Goal: Find contact information: Find contact information

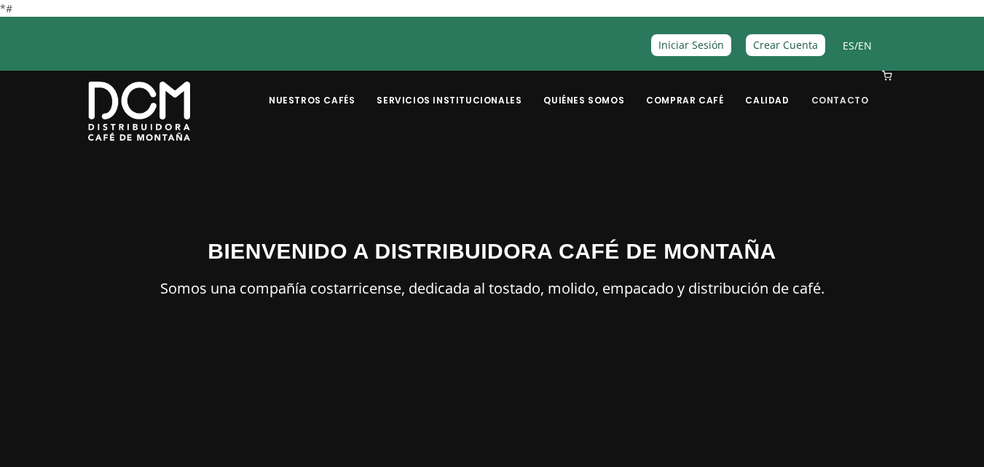
click at [844, 106] on link "Contacto" at bounding box center [840, 89] width 75 height 34
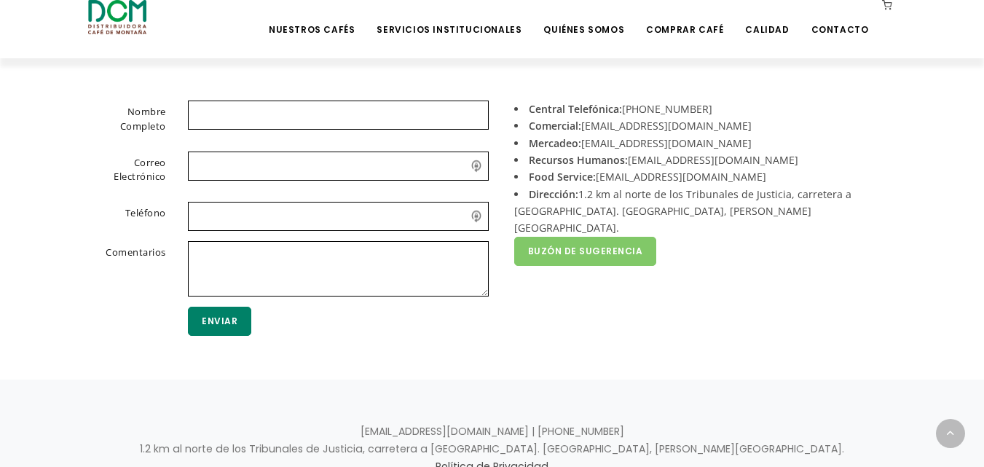
scroll to position [405, 0]
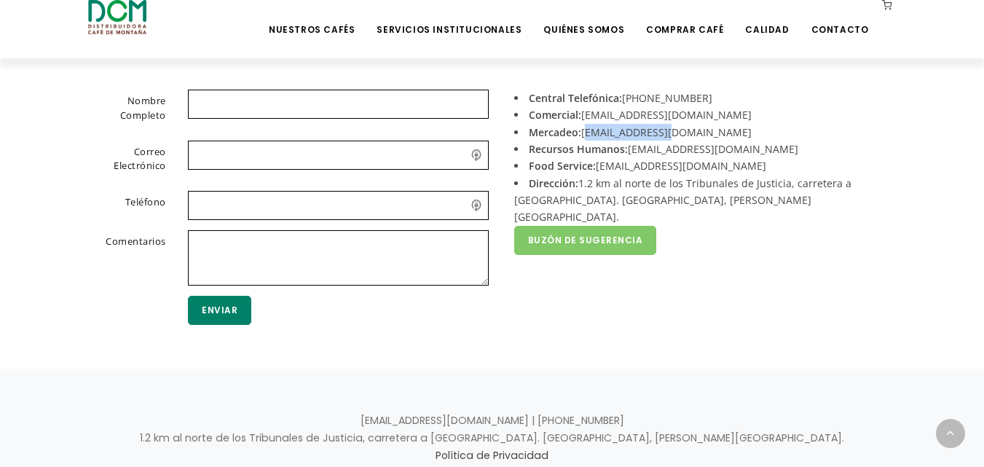
drag, startPoint x: 679, startPoint y: 131, endPoint x: 583, endPoint y: 130, distance: 95.4
click at [583, 130] on li "Mercadeo: mercadeo@dcm.cr" at bounding box center [699, 132] width 371 height 17
copy li "mercadeo@dcm.cr"
